Goal: Task Accomplishment & Management: Manage account settings

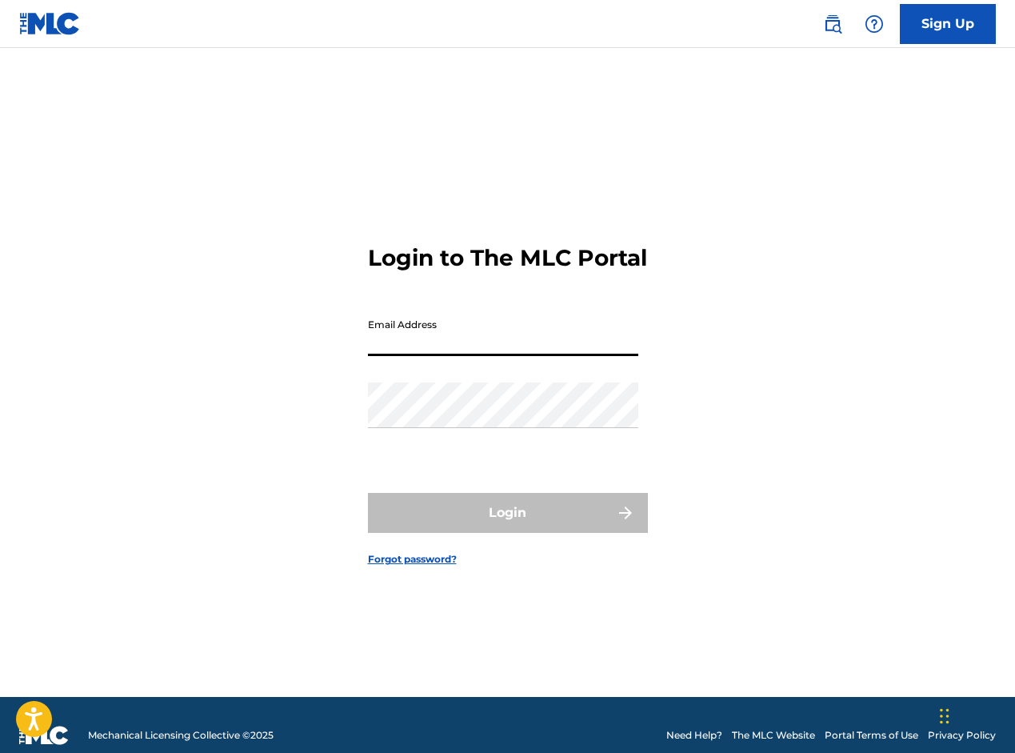
click at [464, 349] on input "Email Address" at bounding box center [503, 333] width 270 height 46
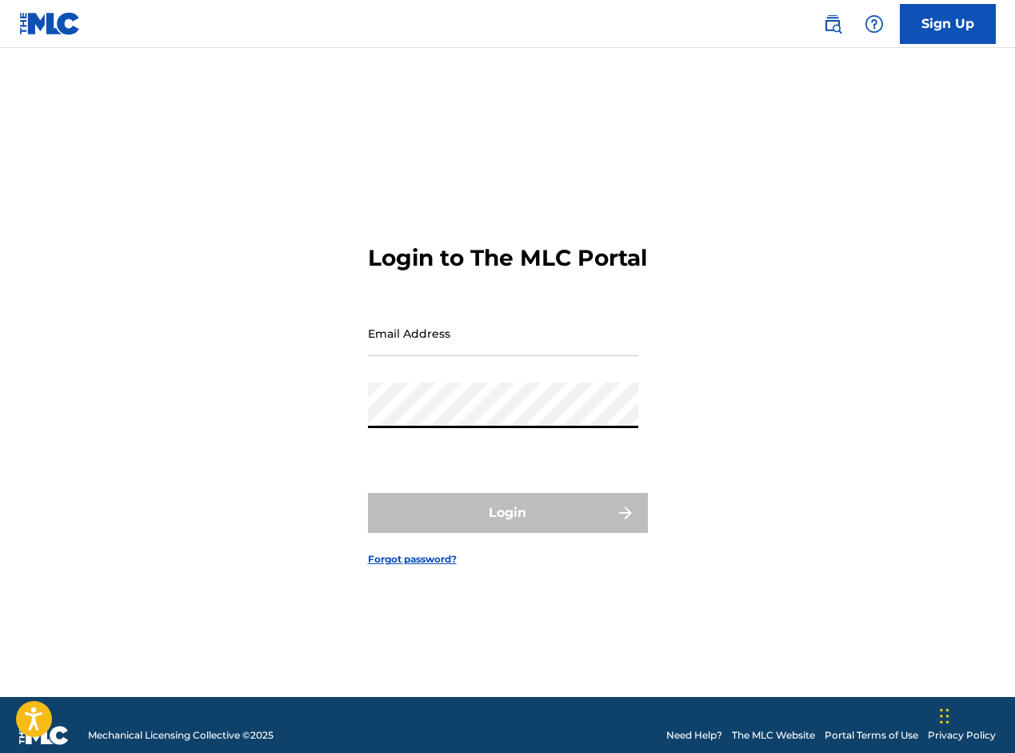
type input "[EMAIL_ADDRESS][DOMAIN_NAME]"
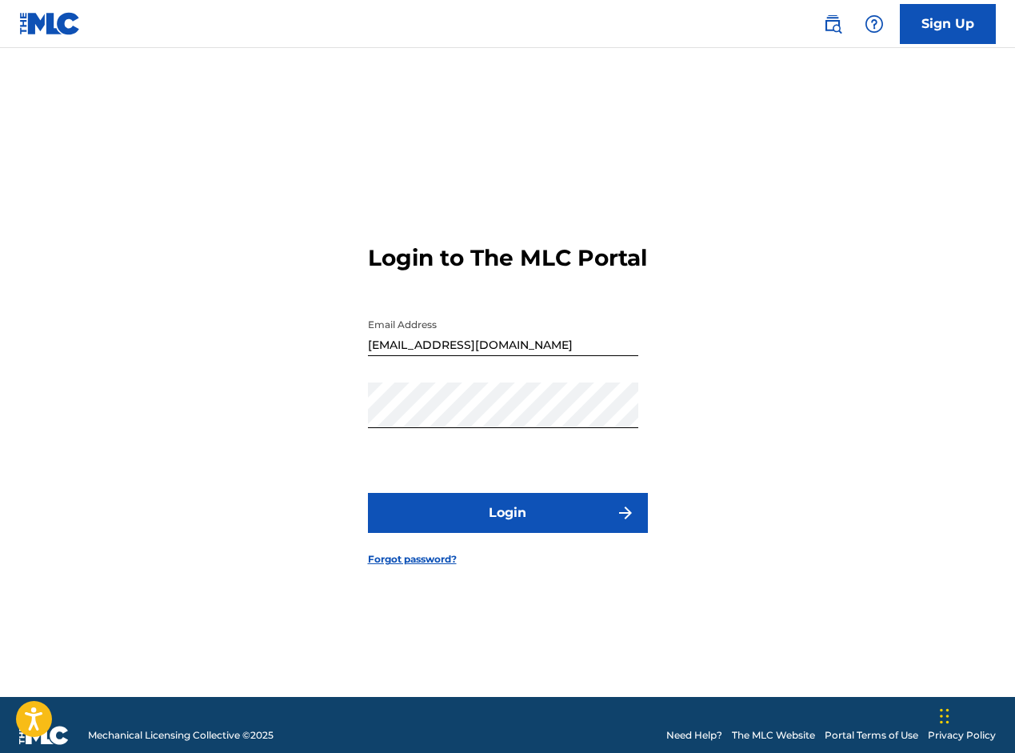
click at [531, 532] on button "Login" at bounding box center [508, 513] width 280 height 40
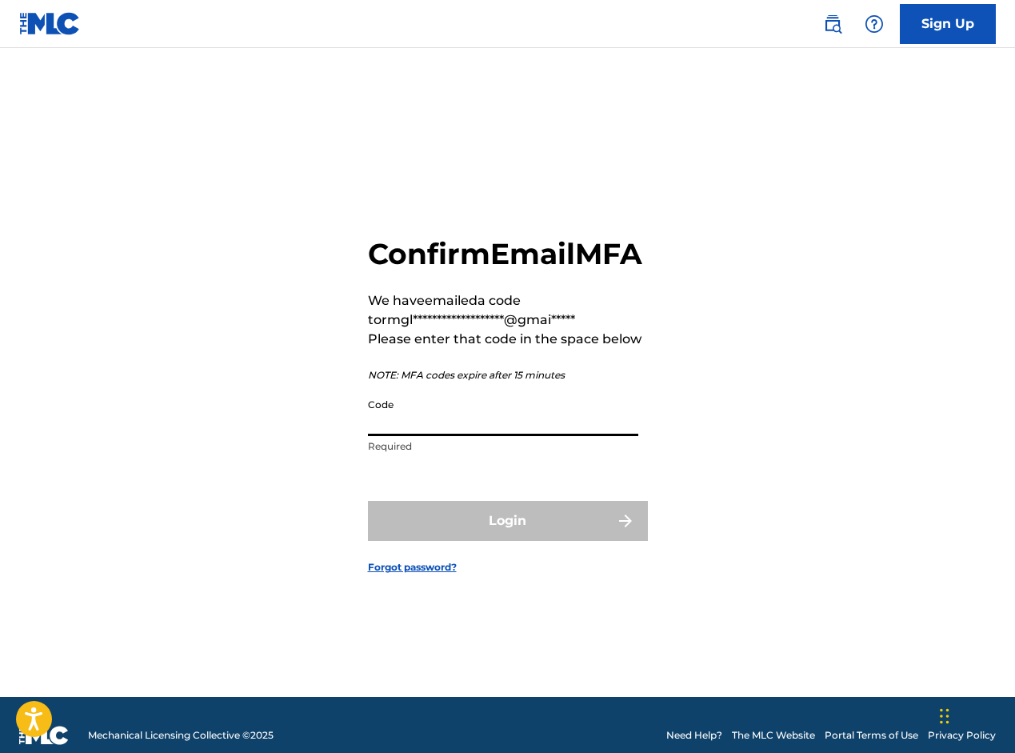
click at [457, 436] on input "Code" at bounding box center [503, 413] width 270 height 46
paste input "526364"
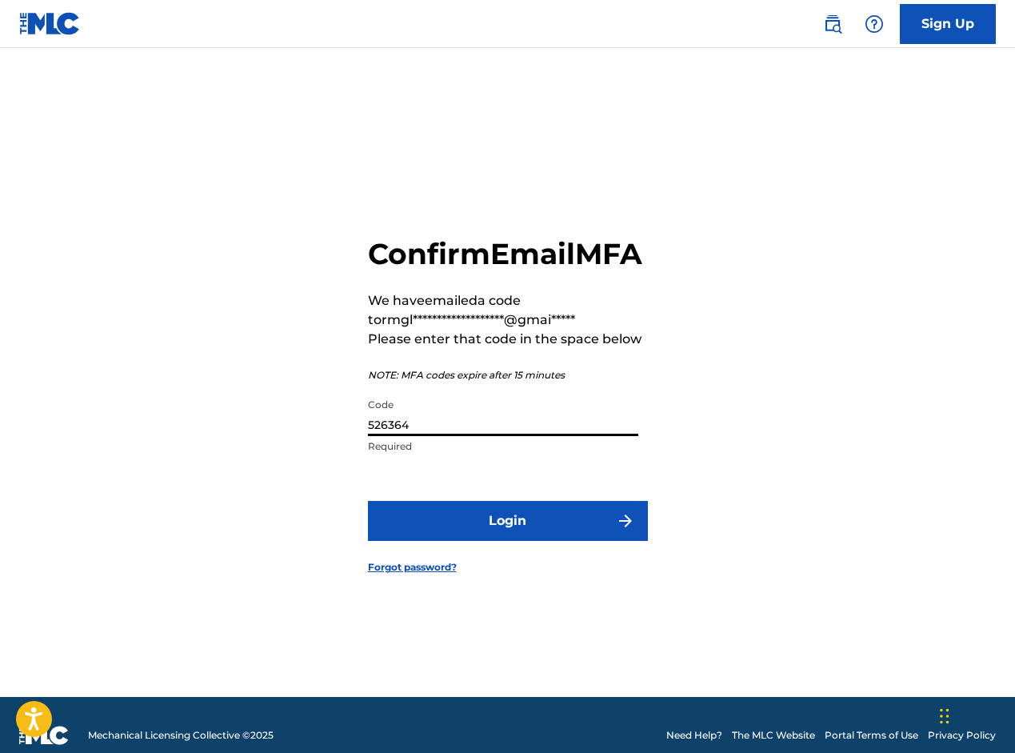
type input "526364"
click at [510, 541] on button "Login" at bounding box center [508, 521] width 280 height 40
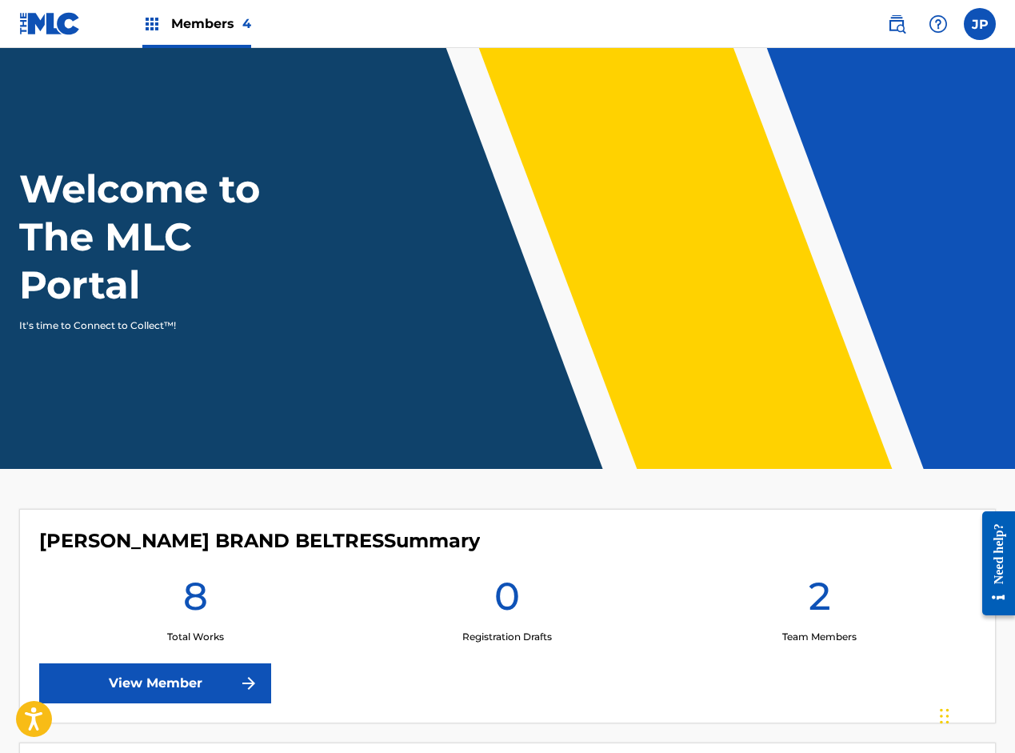
click at [984, 30] on label at bounding box center [980, 24] width 32 height 32
click at [980, 24] on input "JP [PERSON_NAME] [EMAIL_ADDRESS][DOMAIN_NAME] Notification Preferences Profile …" at bounding box center [980, 24] width 0 height 0
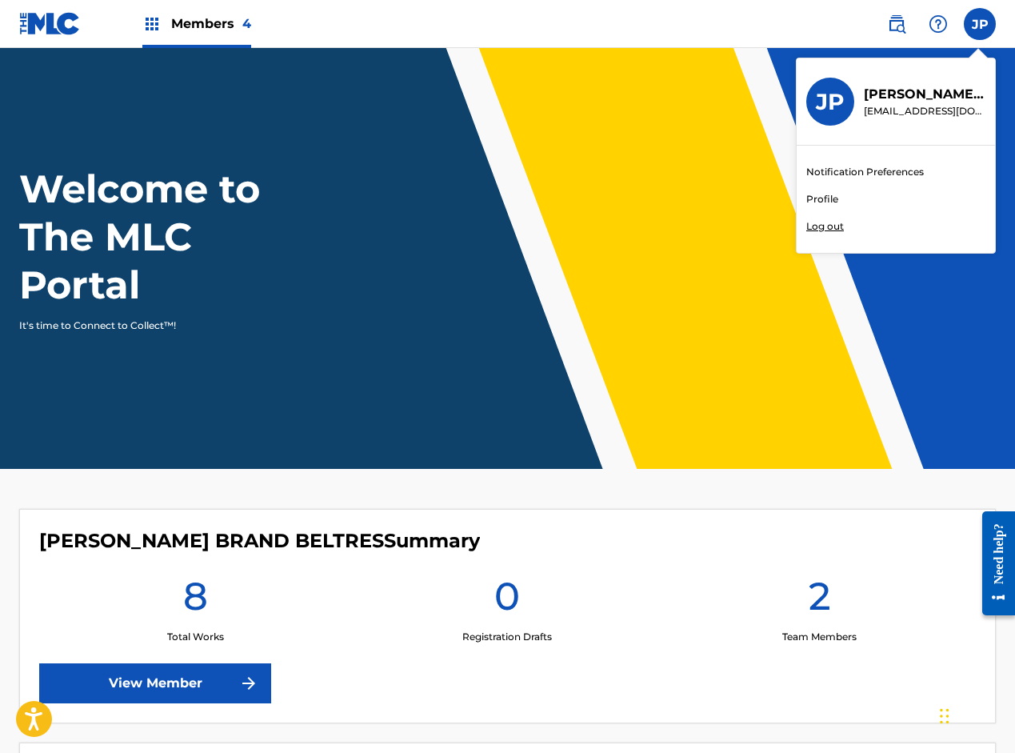
click at [941, 28] on img at bounding box center [938, 23] width 19 height 19
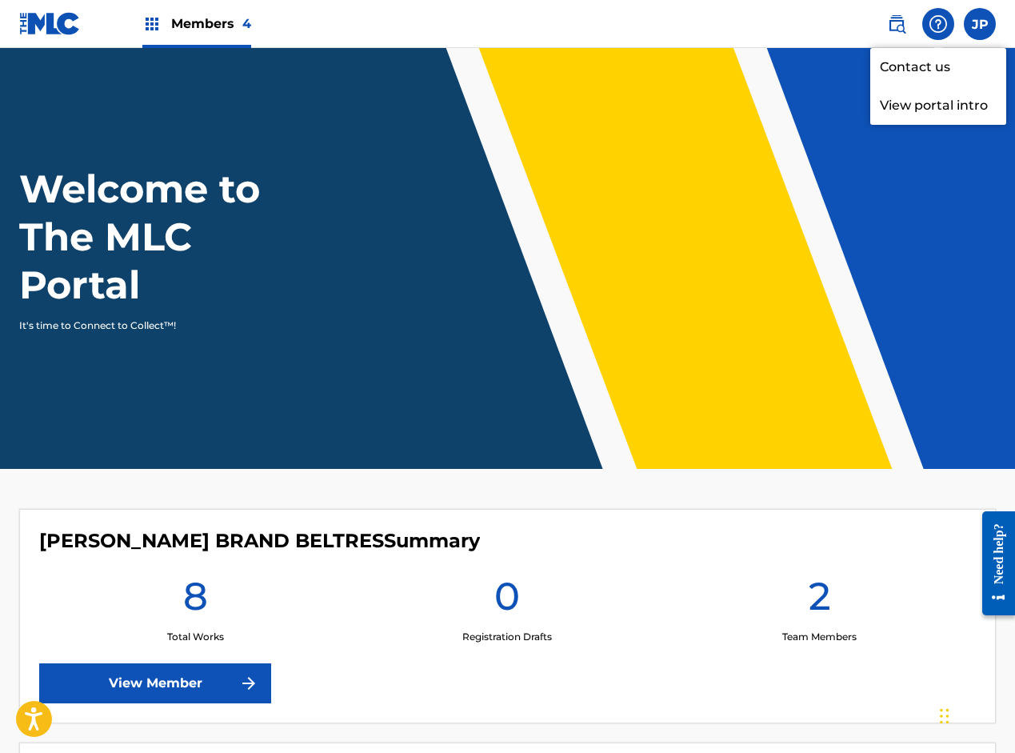
click at [895, 22] on img at bounding box center [896, 23] width 19 height 19
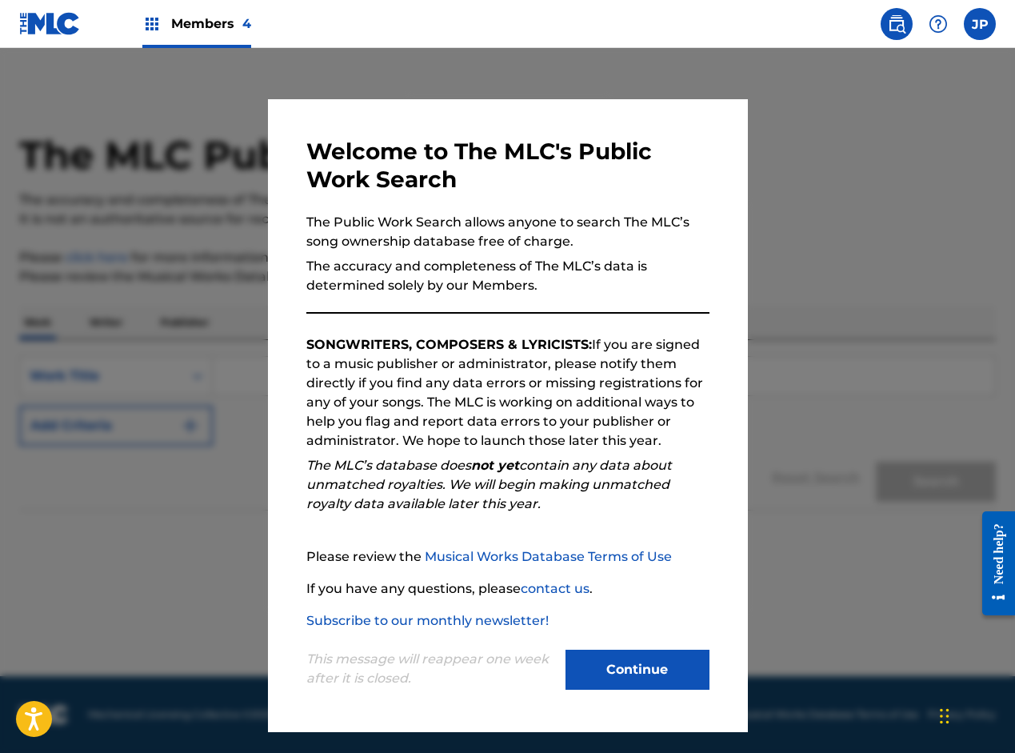
click at [653, 669] on button "Continue" at bounding box center [637, 669] width 144 height 40
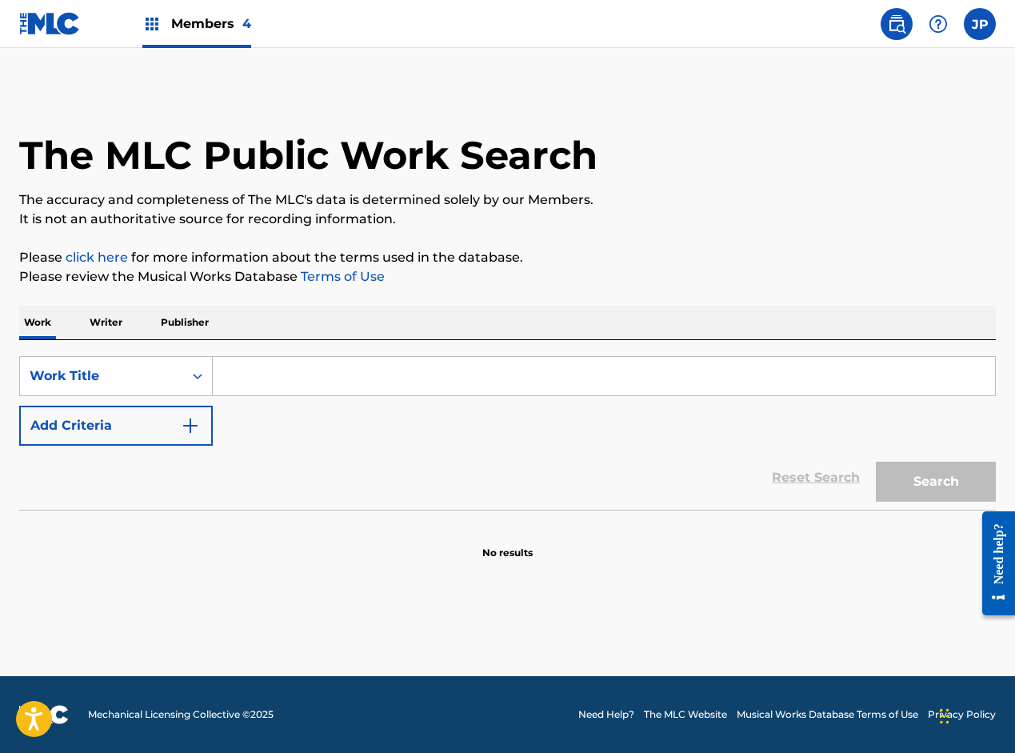
click at [229, 30] on span "Members 4" at bounding box center [211, 23] width 80 height 18
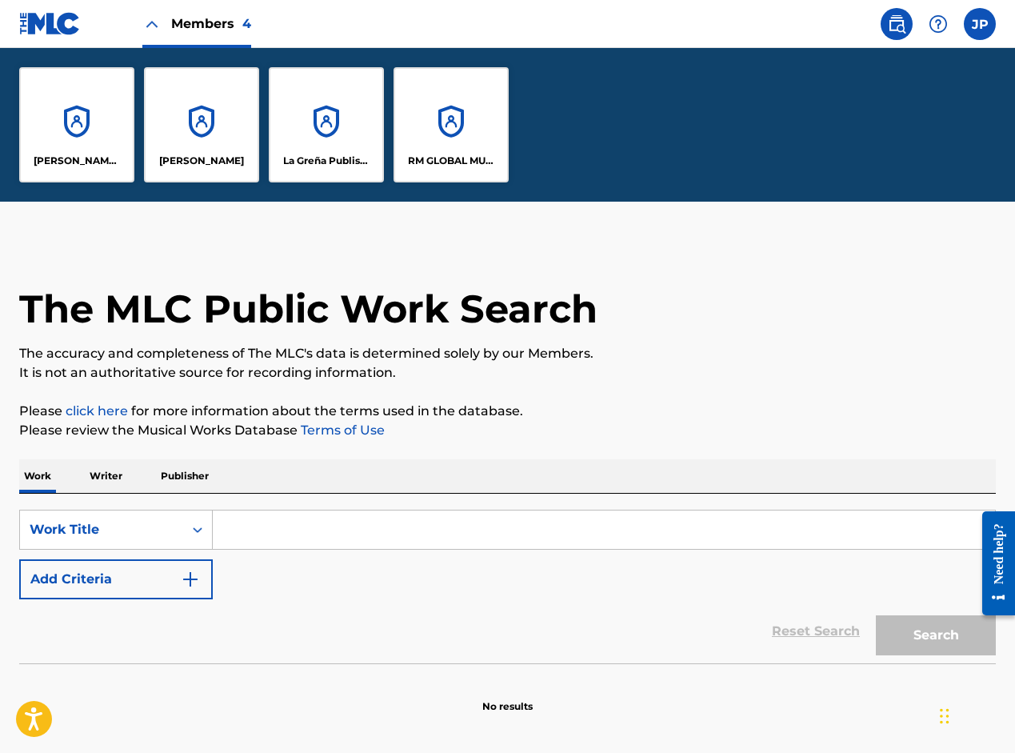
click at [971, 32] on label at bounding box center [980, 24] width 32 height 32
click at [980, 24] on input "JP [PERSON_NAME] [EMAIL_ADDRESS][DOMAIN_NAME] Notification Preferences Profile …" at bounding box center [980, 24] width 0 height 0
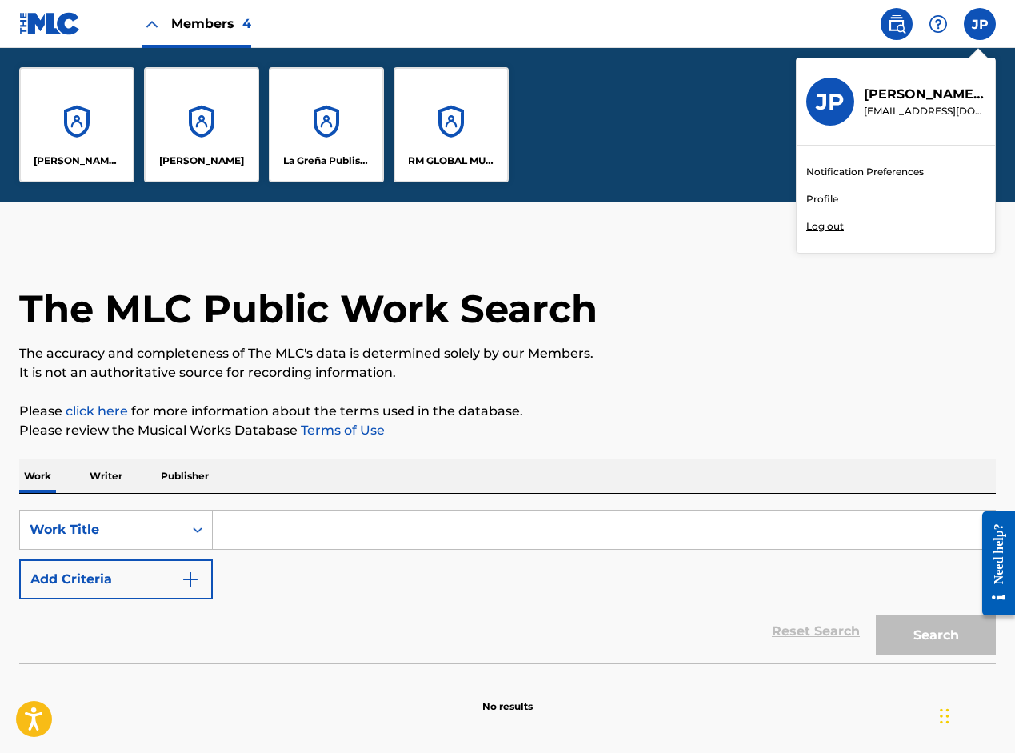
click at [830, 202] on link "Profile" at bounding box center [822, 199] width 32 height 14
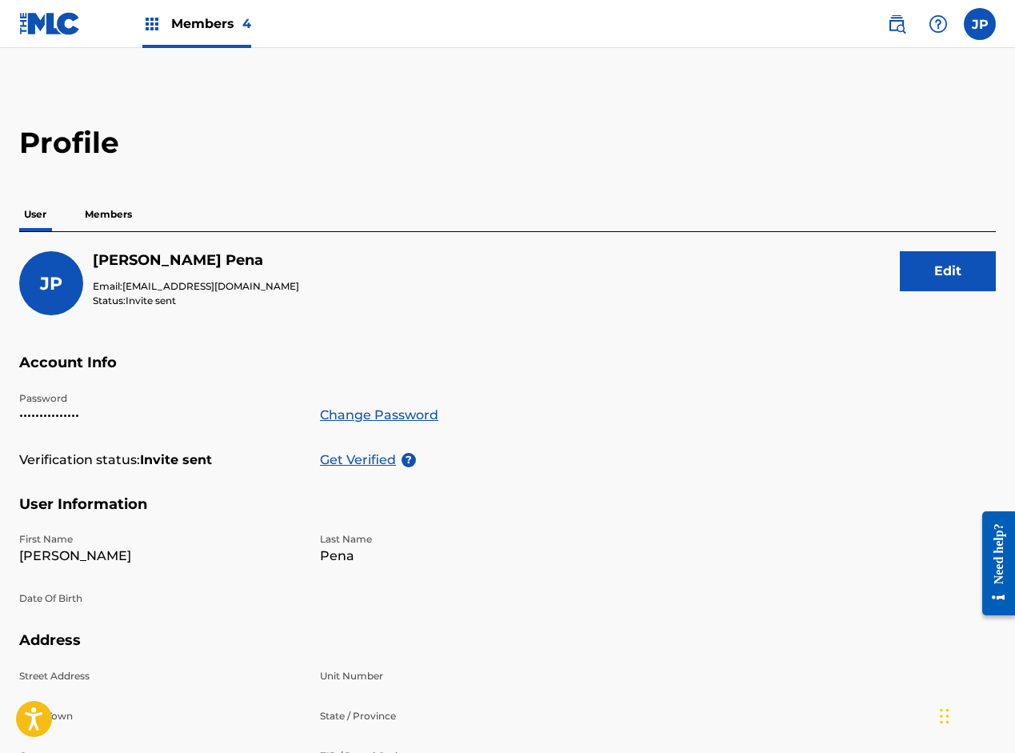
click at [117, 220] on p "Members" at bounding box center [108, 215] width 57 height 34
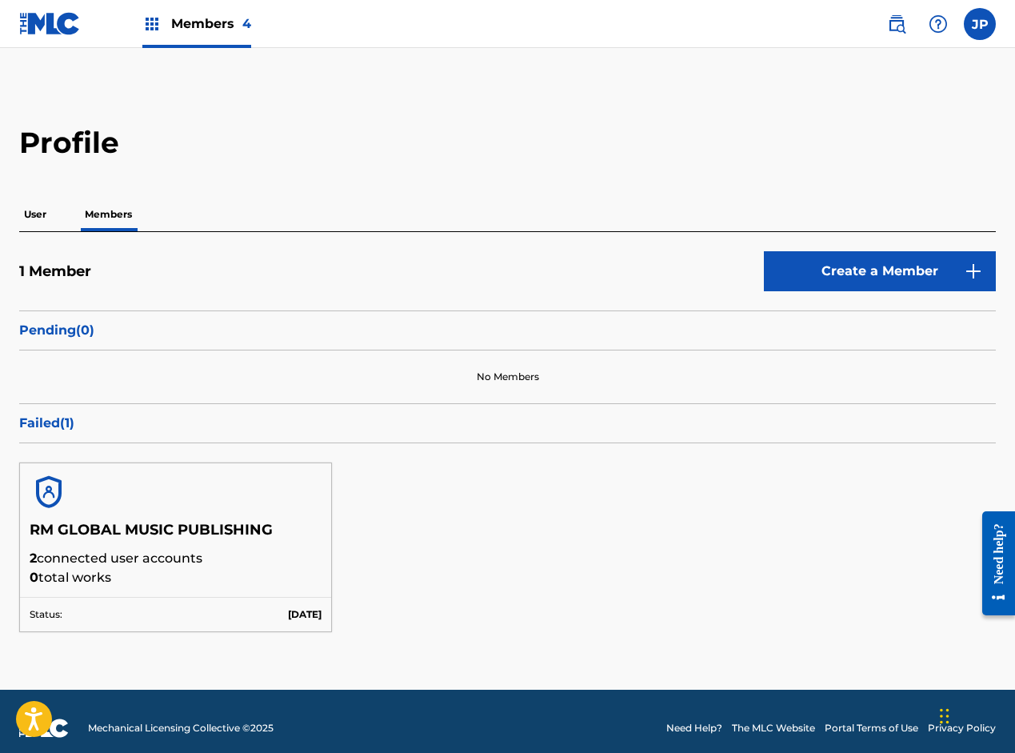
click at [867, 274] on button "Create a Member" at bounding box center [880, 271] width 232 height 40
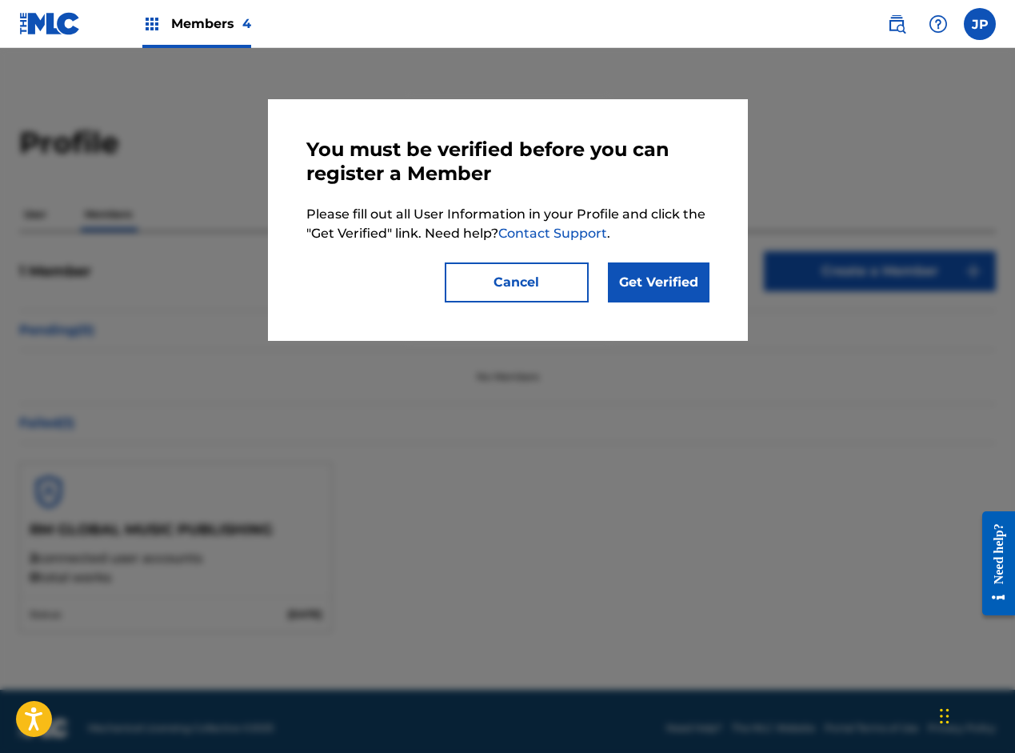
click at [497, 278] on button "Cancel" at bounding box center [517, 282] width 144 height 40
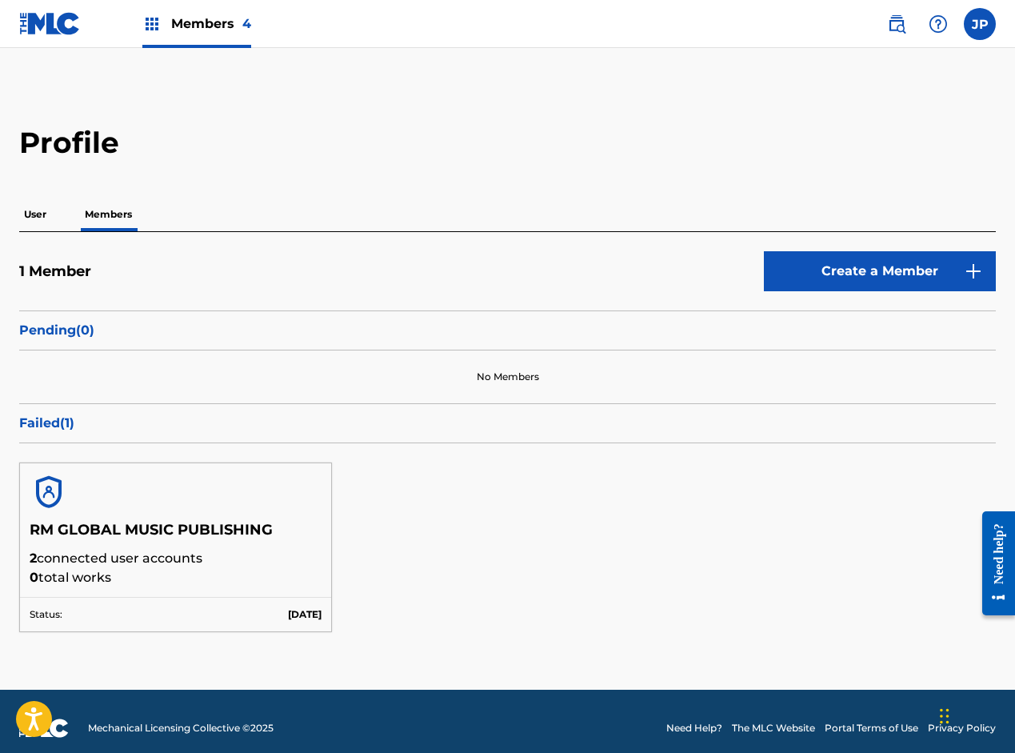
click at [836, 263] on button "Create a Member" at bounding box center [880, 271] width 232 height 40
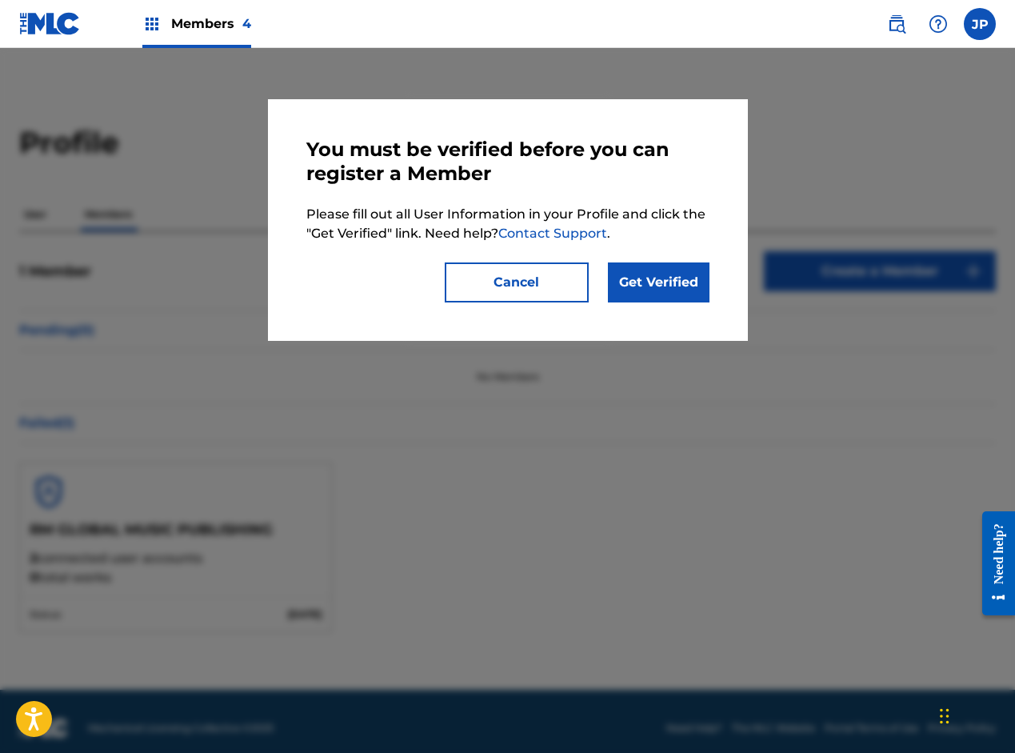
click at [514, 292] on button "Cancel" at bounding box center [517, 282] width 144 height 40
